Goal: Transaction & Acquisition: Purchase product/service

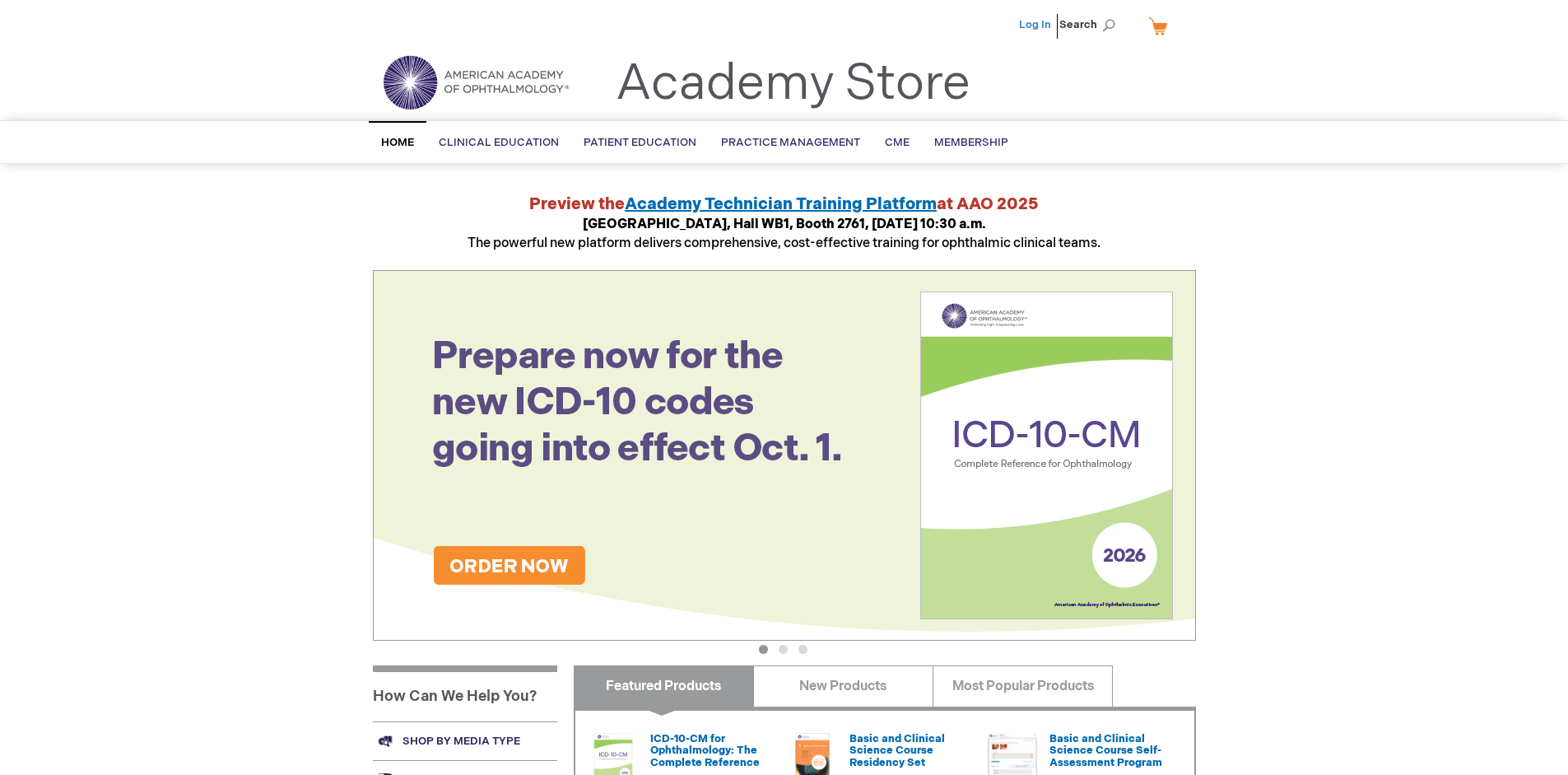
click at [1036, 25] on link "Log In" at bounding box center [1035, 25] width 32 height 13
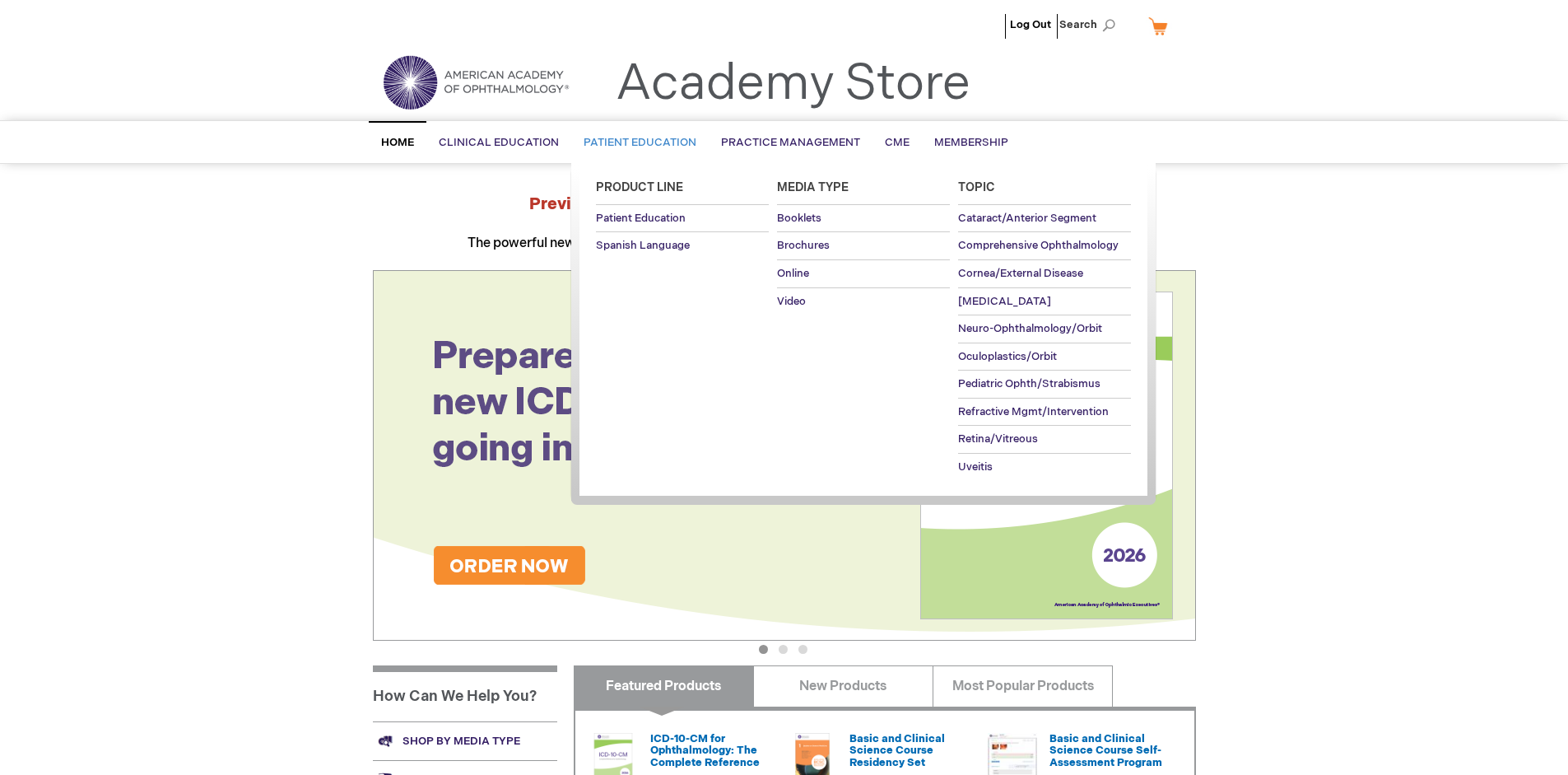
click at [636, 142] on span "Patient Education" at bounding box center [640, 142] width 112 height 13
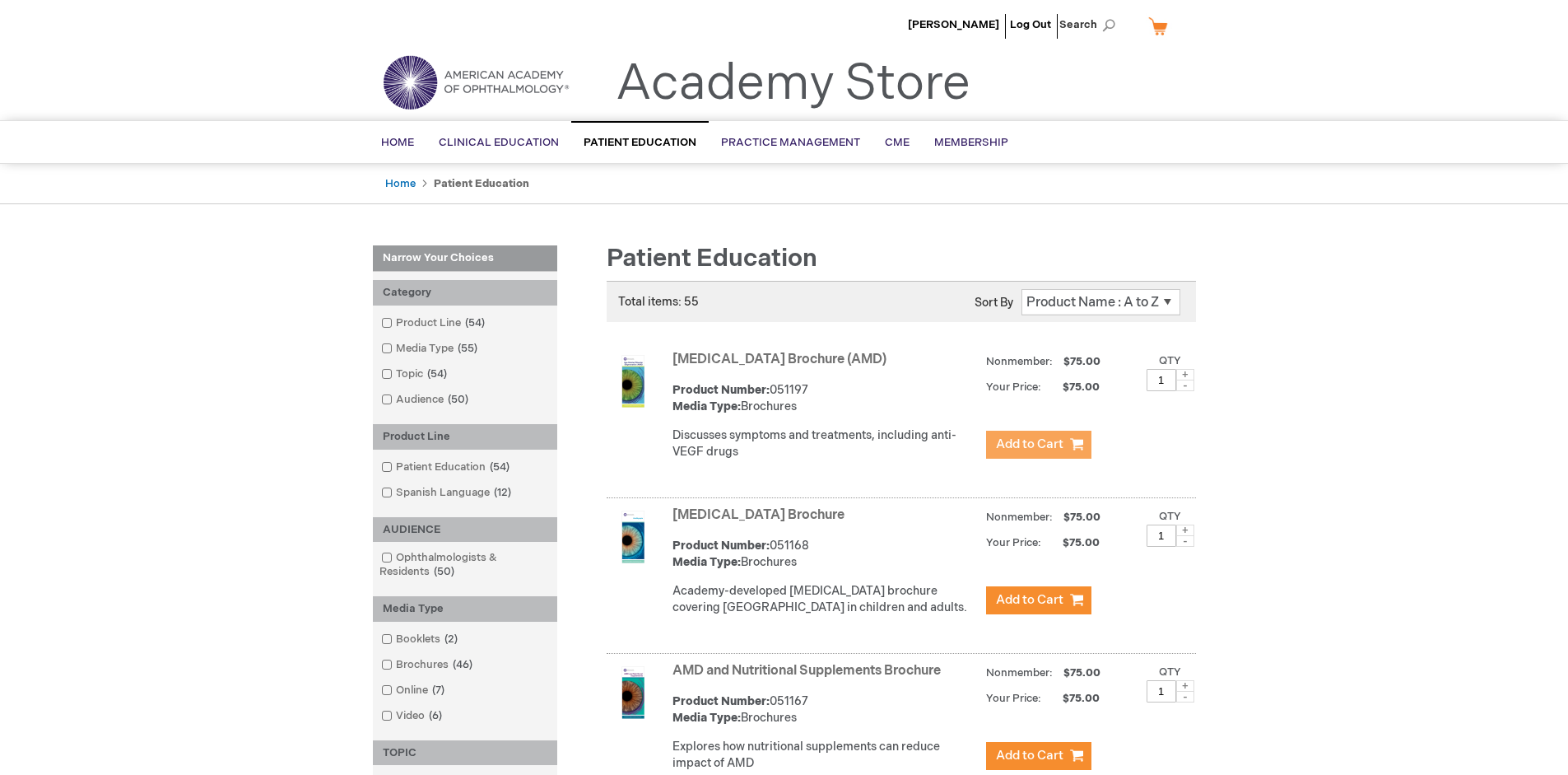
click at [1038, 444] on span "Add to Cart" at bounding box center [1029, 444] width 68 height 15
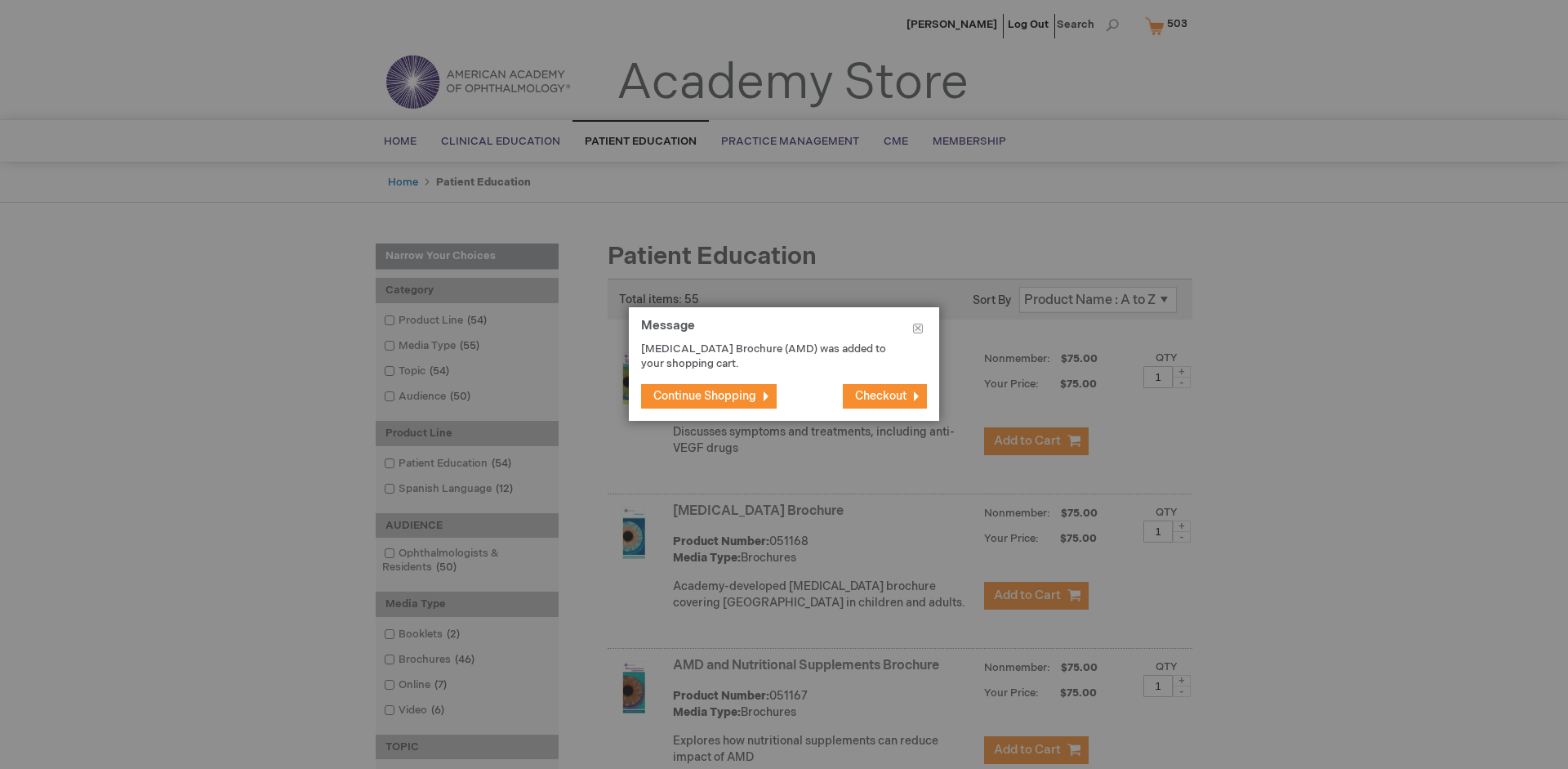
click at [705, 395] on span "Continue Shopping" at bounding box center [705, 395] width 103 height 14
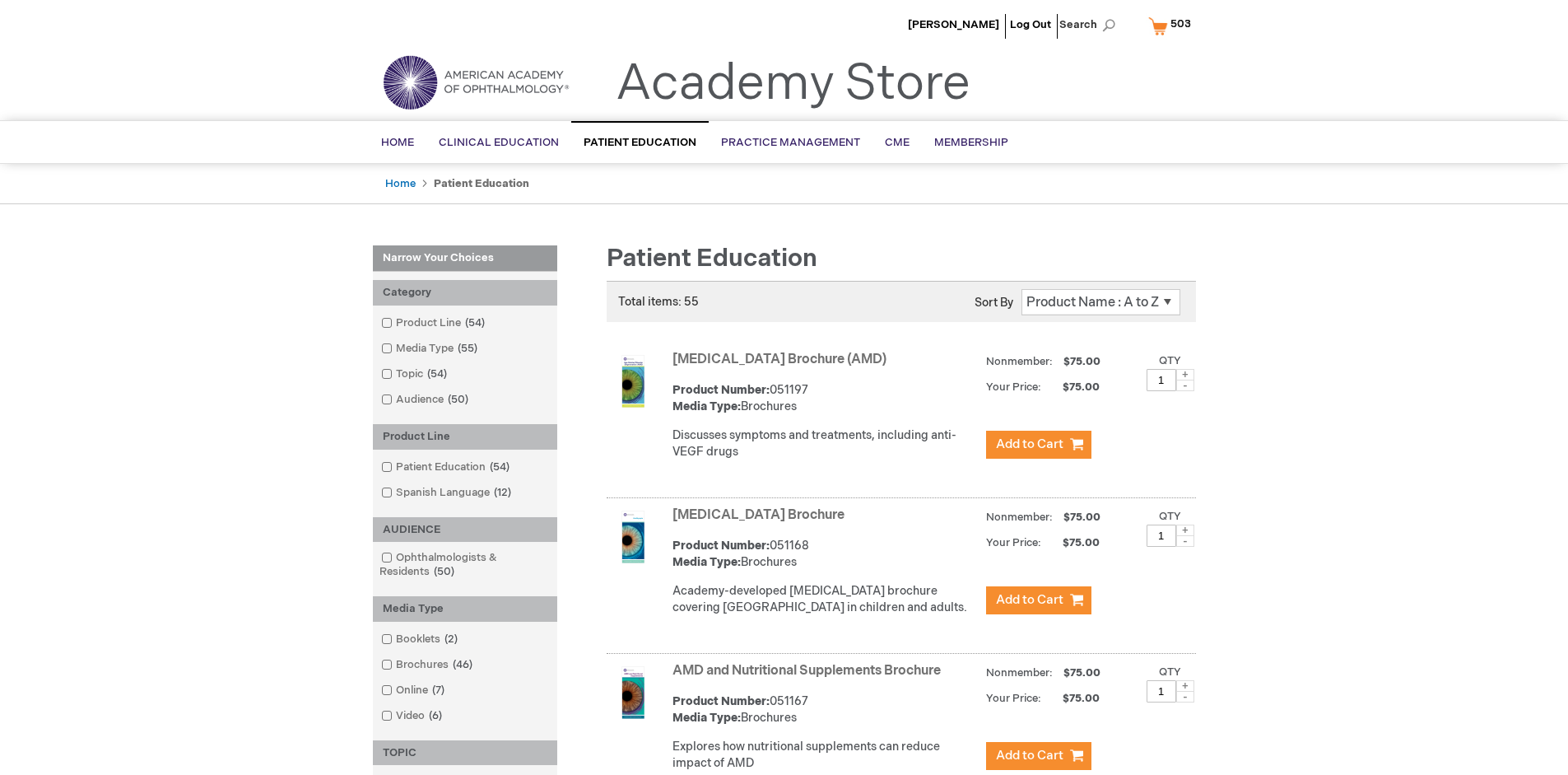
click at [810, 679] on link "AMD and Nutritional Supplements Brochure" at bounding box center [806, 670] width 269 height 15
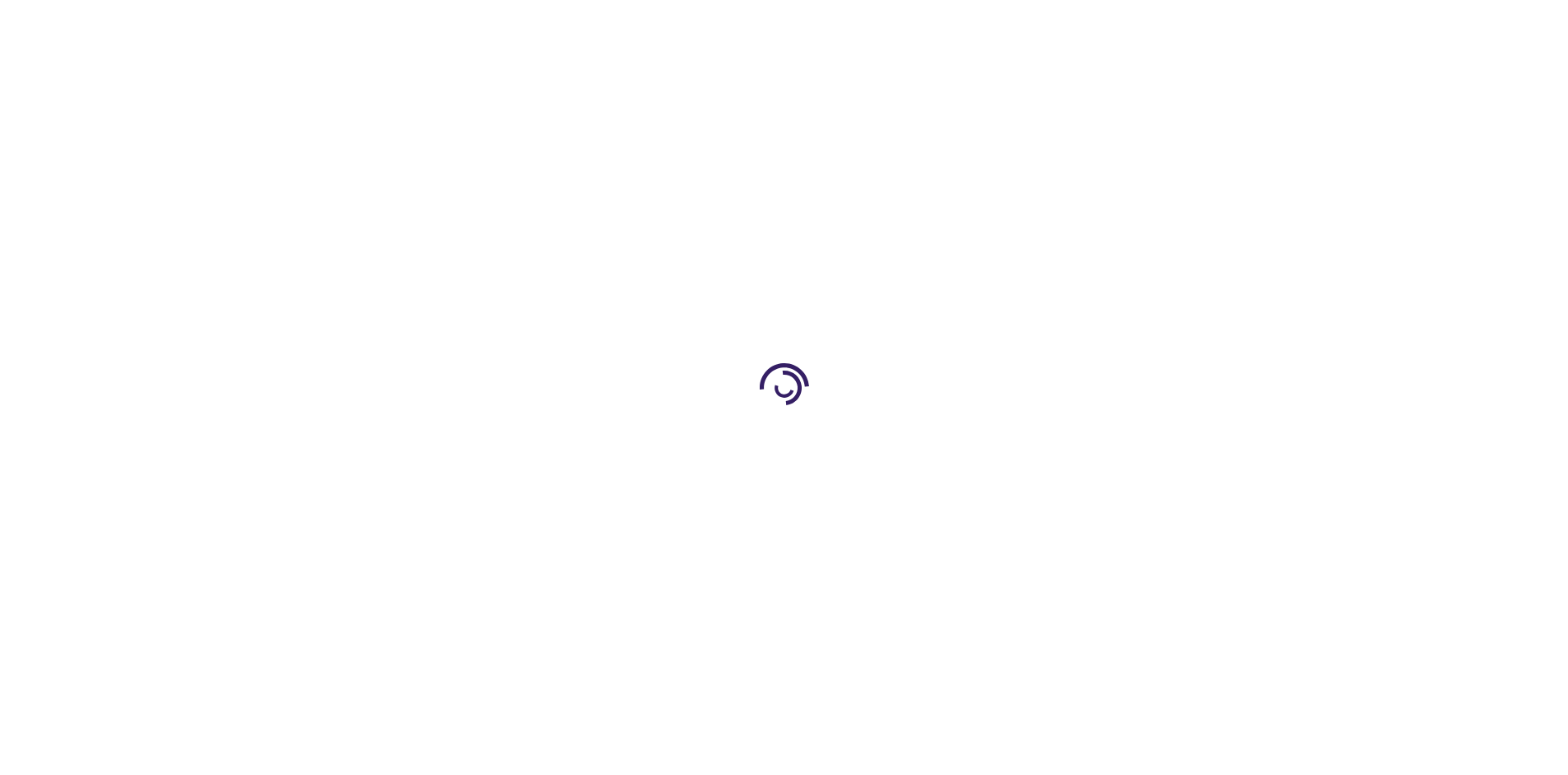
type input "1"
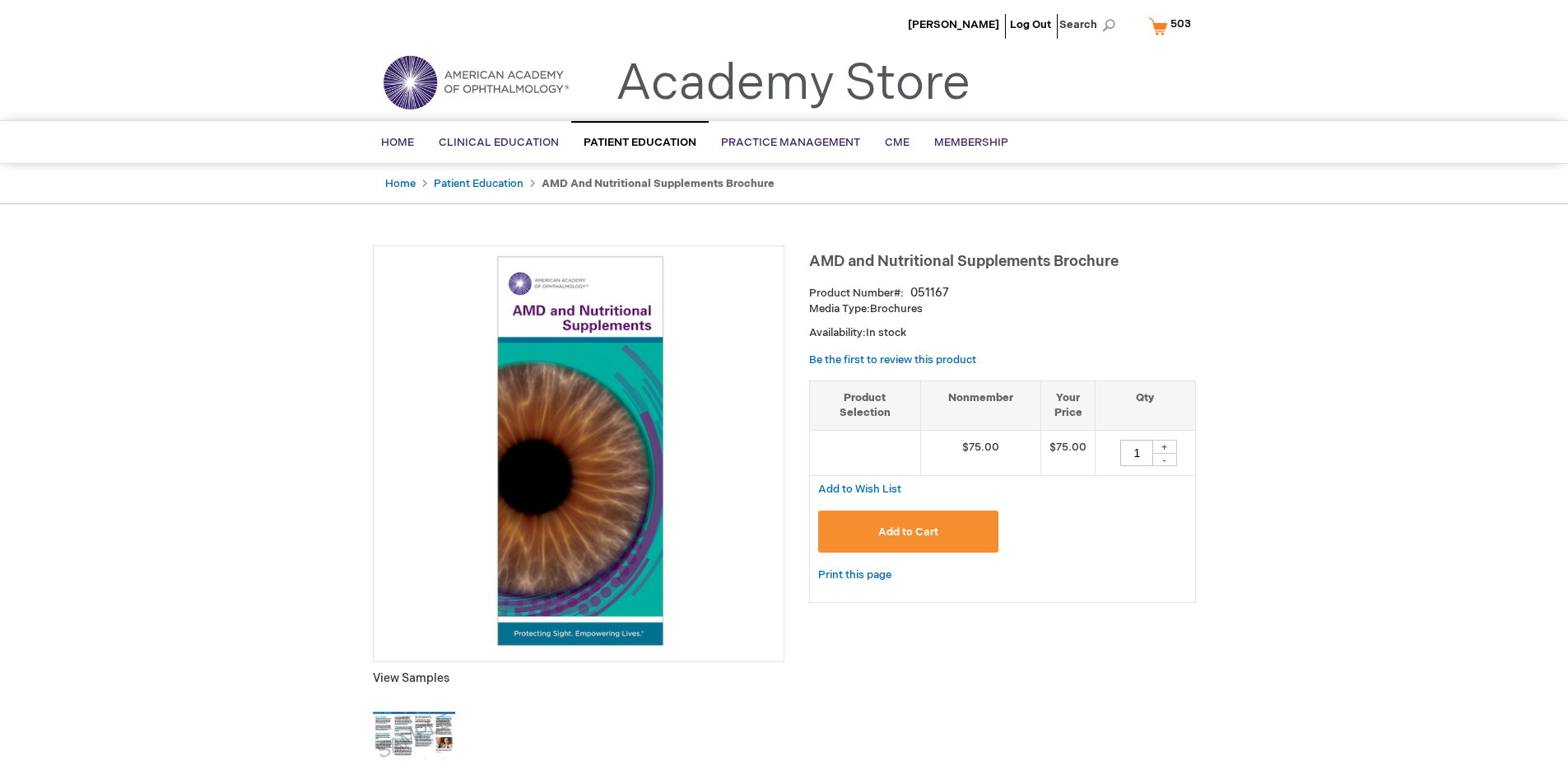
click at [907, 531] on span "Add to Cart" at bounding box center [907, 532] width 60 height 13
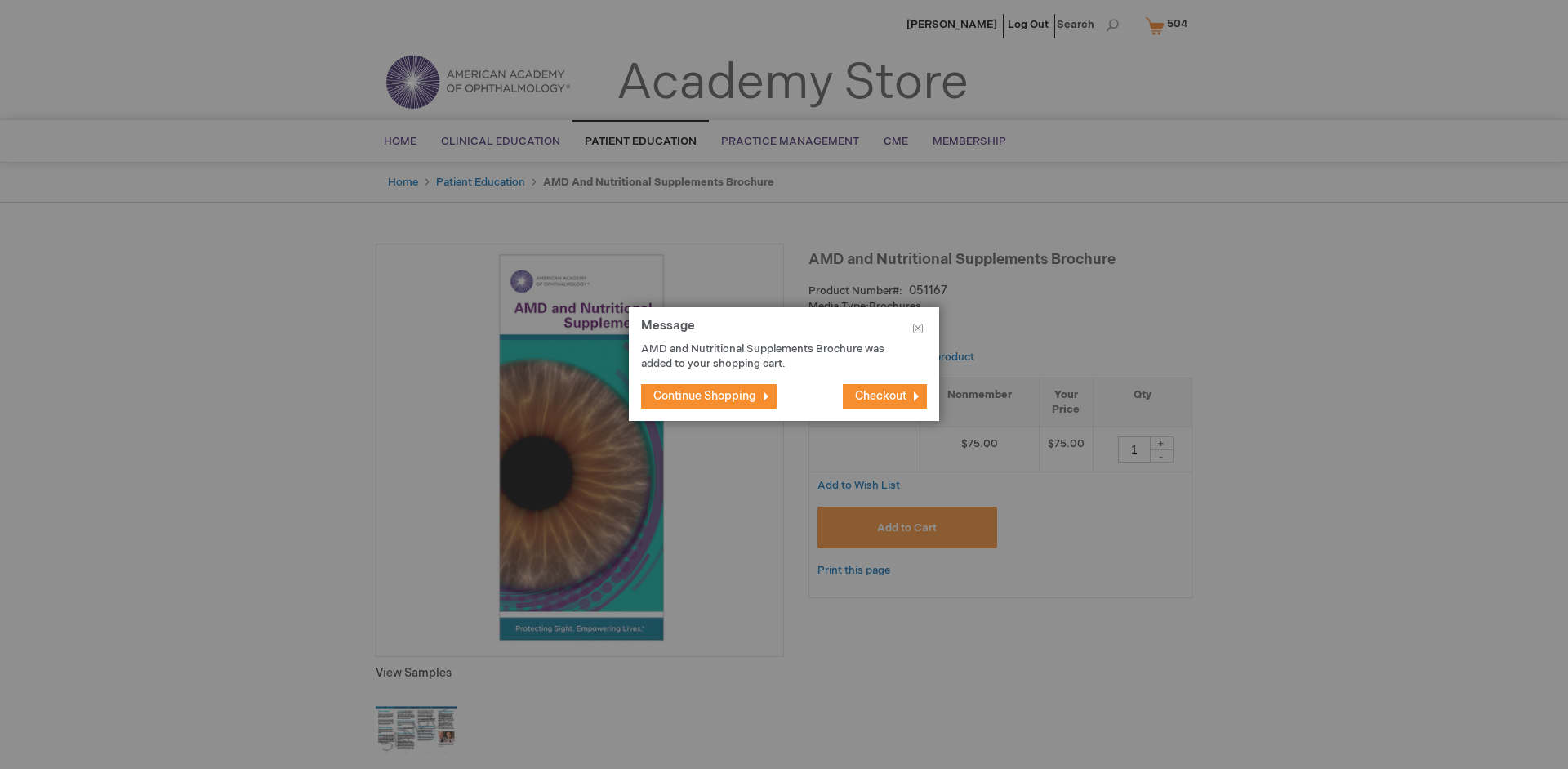
click at [705, 395] on span "Continue Shopping" at bounding box center [705, 395] width 103 height 14
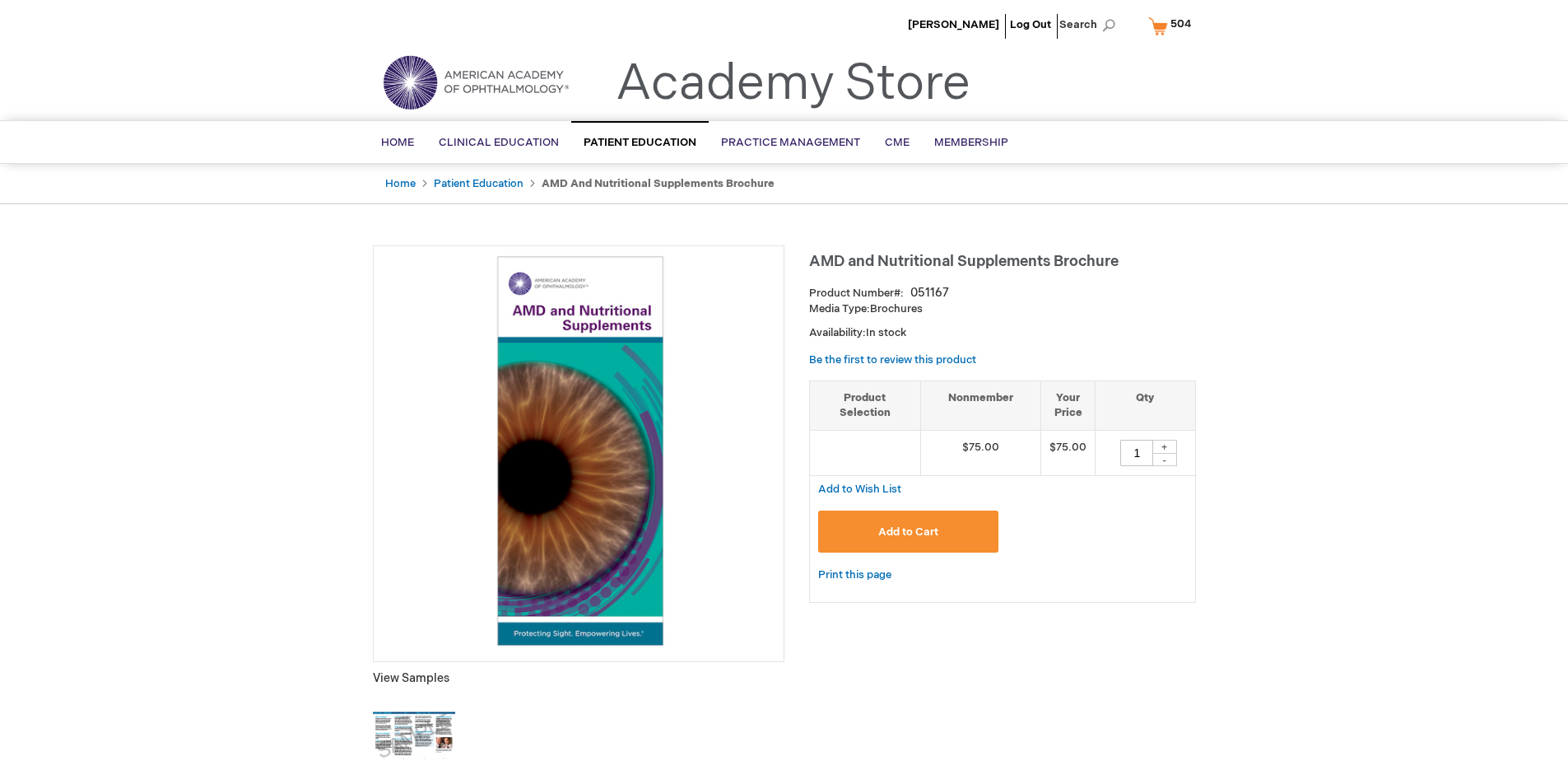
click at [1172, 26] on span "504" at bounding box center [1181, 24] width 21 height 13
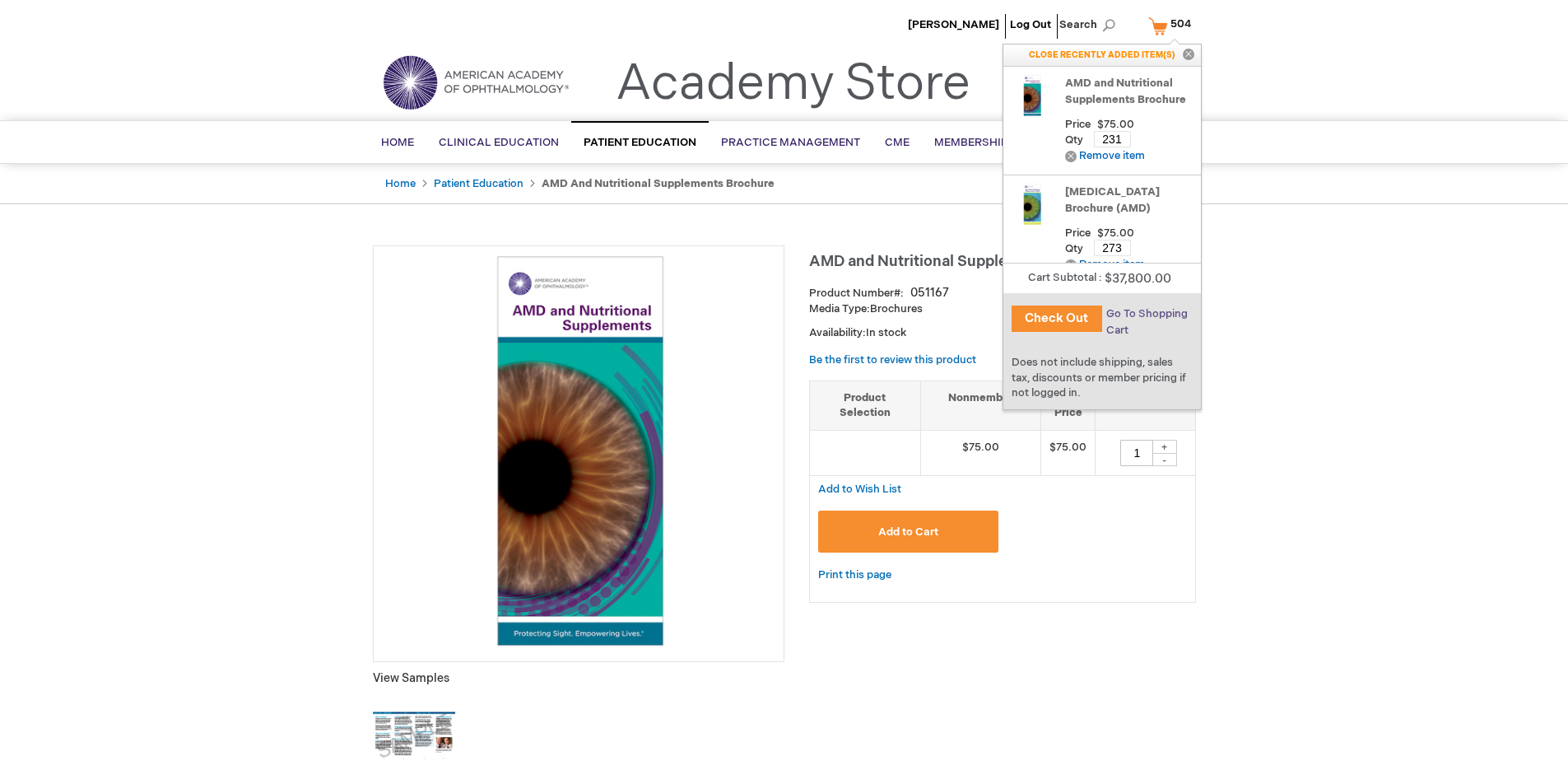
click at [1146, 314] on span "Go To Shopping Cart" at bounding box center [1147, 321] width 81 height 30
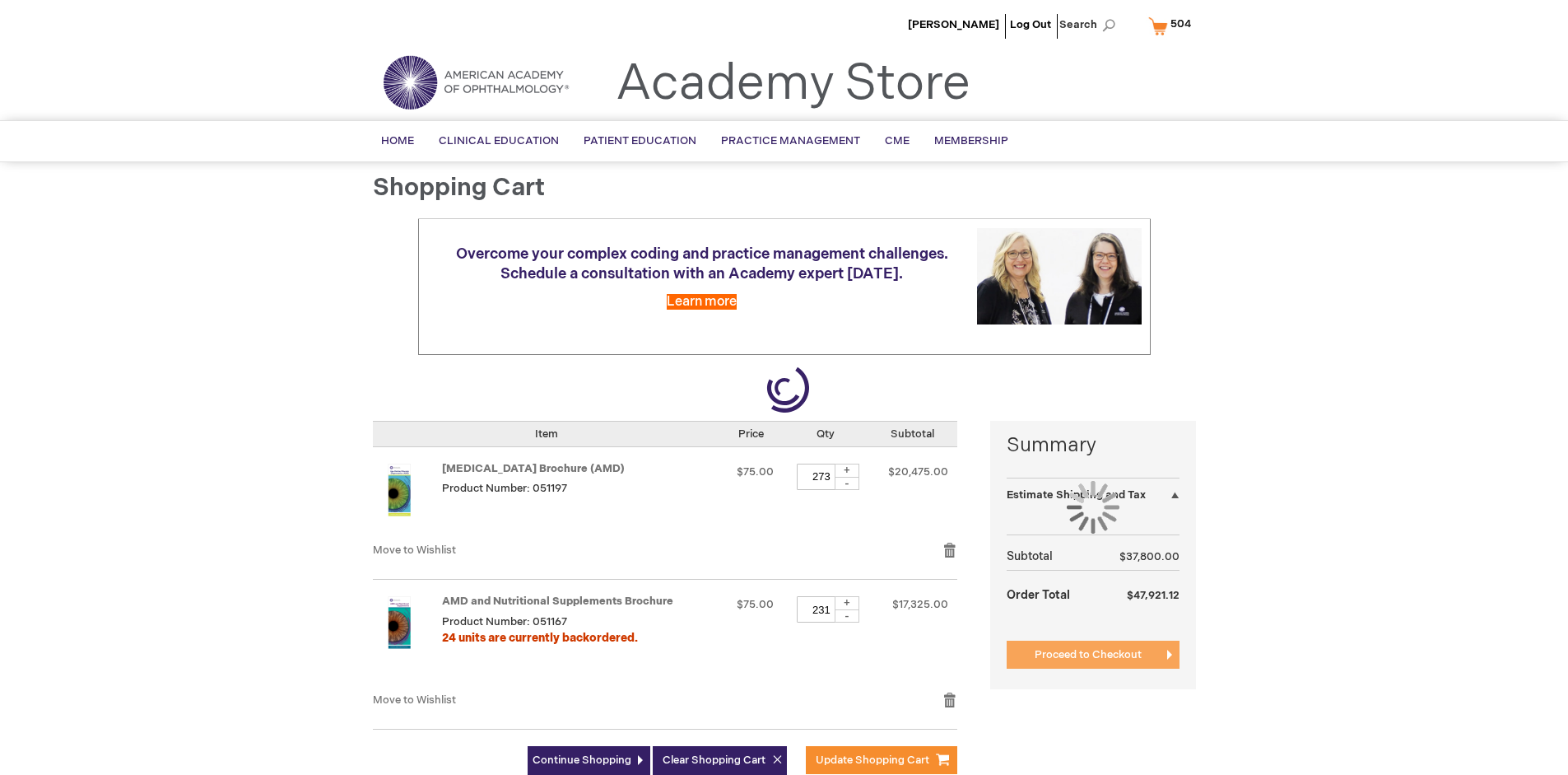
click at [1088, 655] on span "Proceed to Checkout" at bounding box center [1088, 655] width 107 height 13
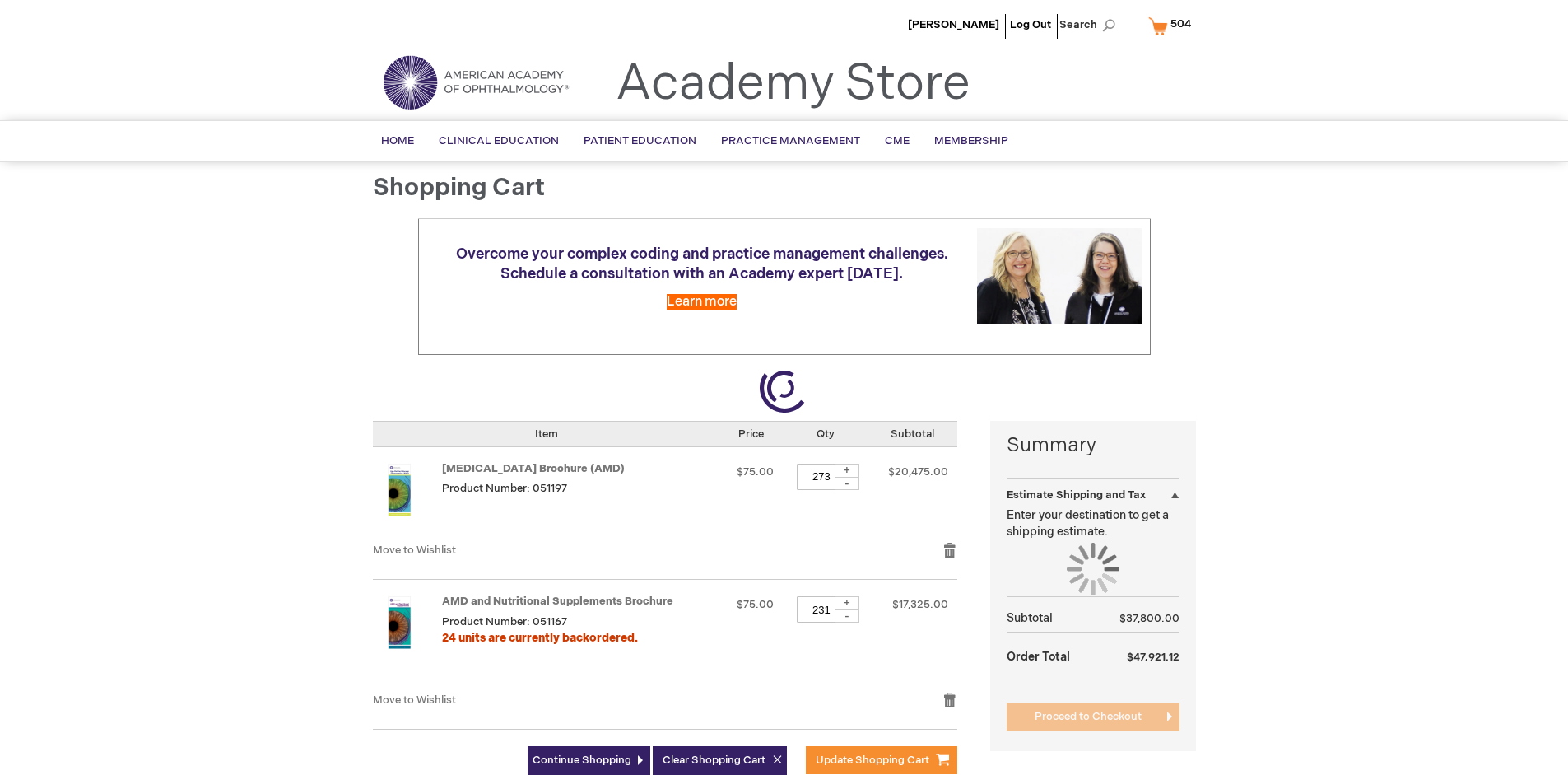
select select "US"
select select "41"
